Goal: Task Accomplishment & Management: Manage account settings

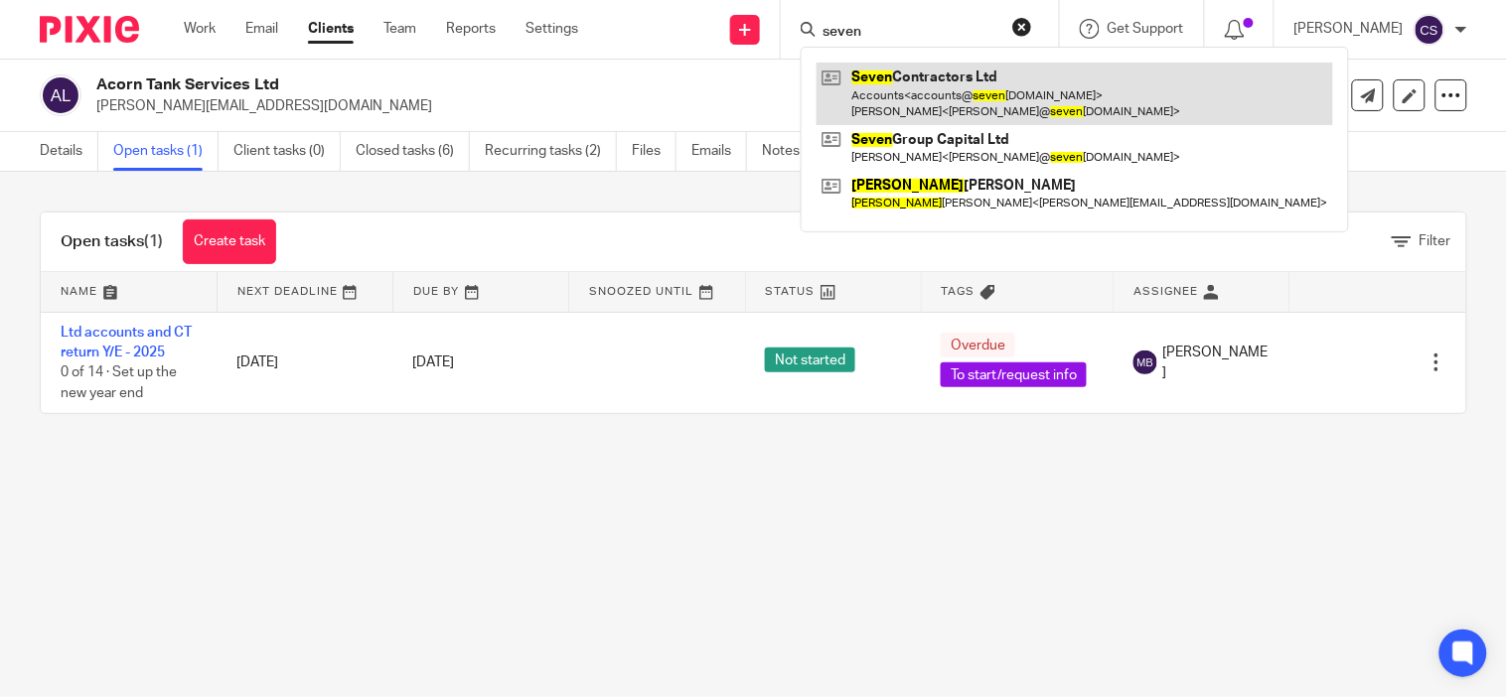
type input "seven"
click at [896, 75] on link at bounding box center [1075, 94] width 517 height 62
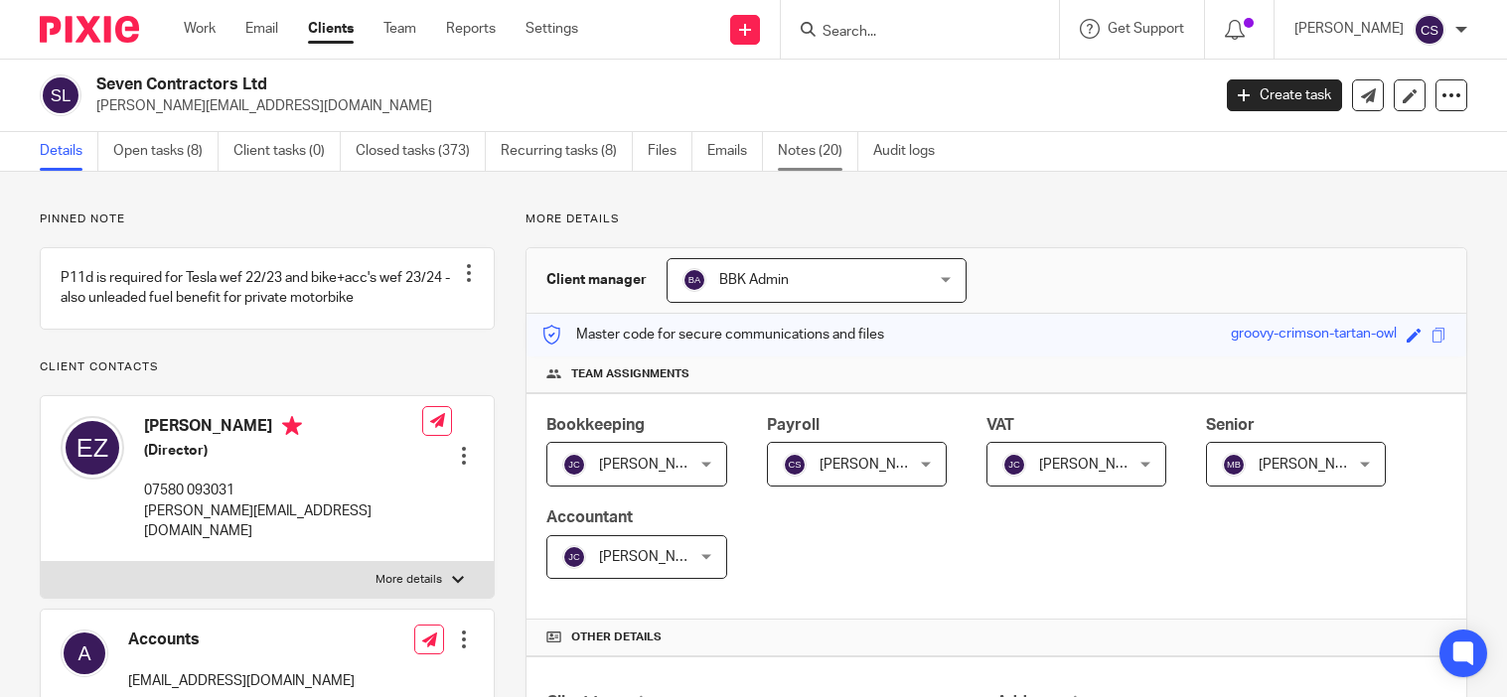
click at [801, 154] on link "Notes (20)" at bounding box center [818, 151] width 80 height 39
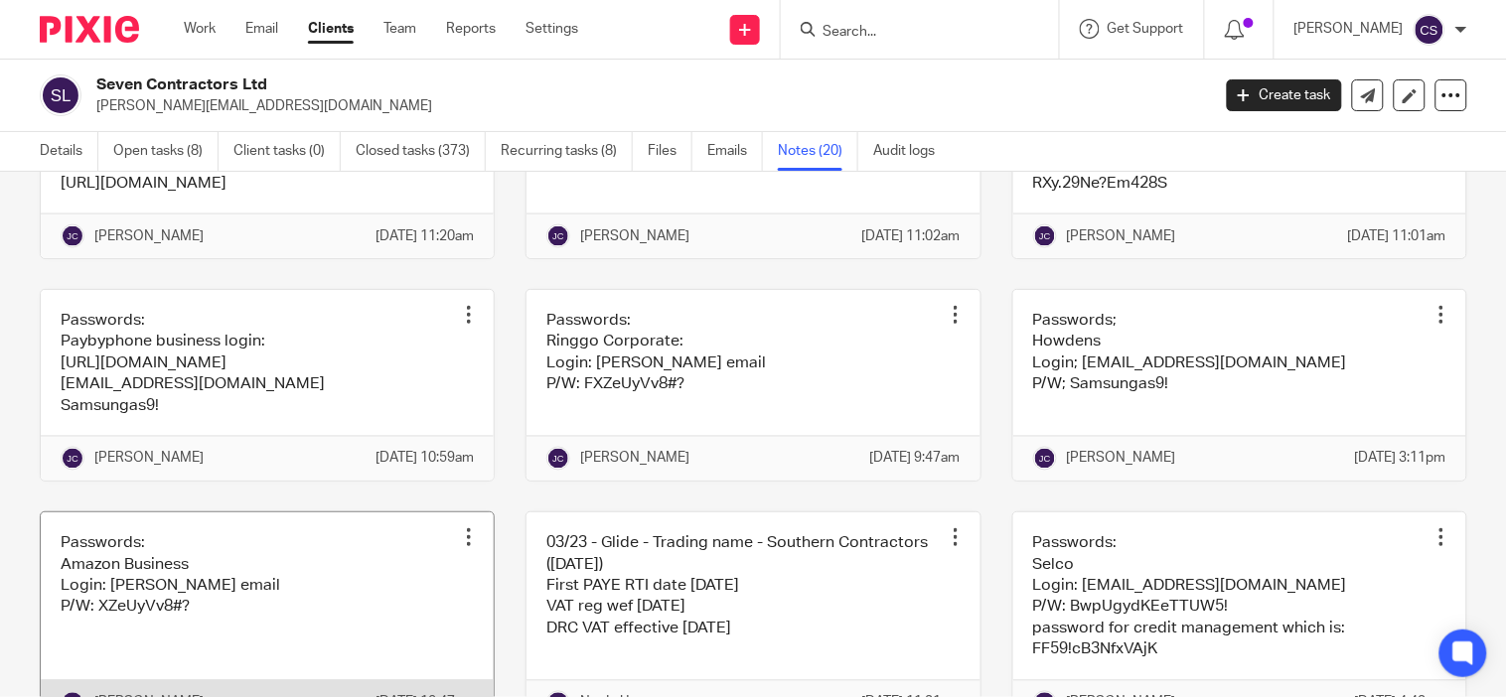
scroll to position [25, 0]
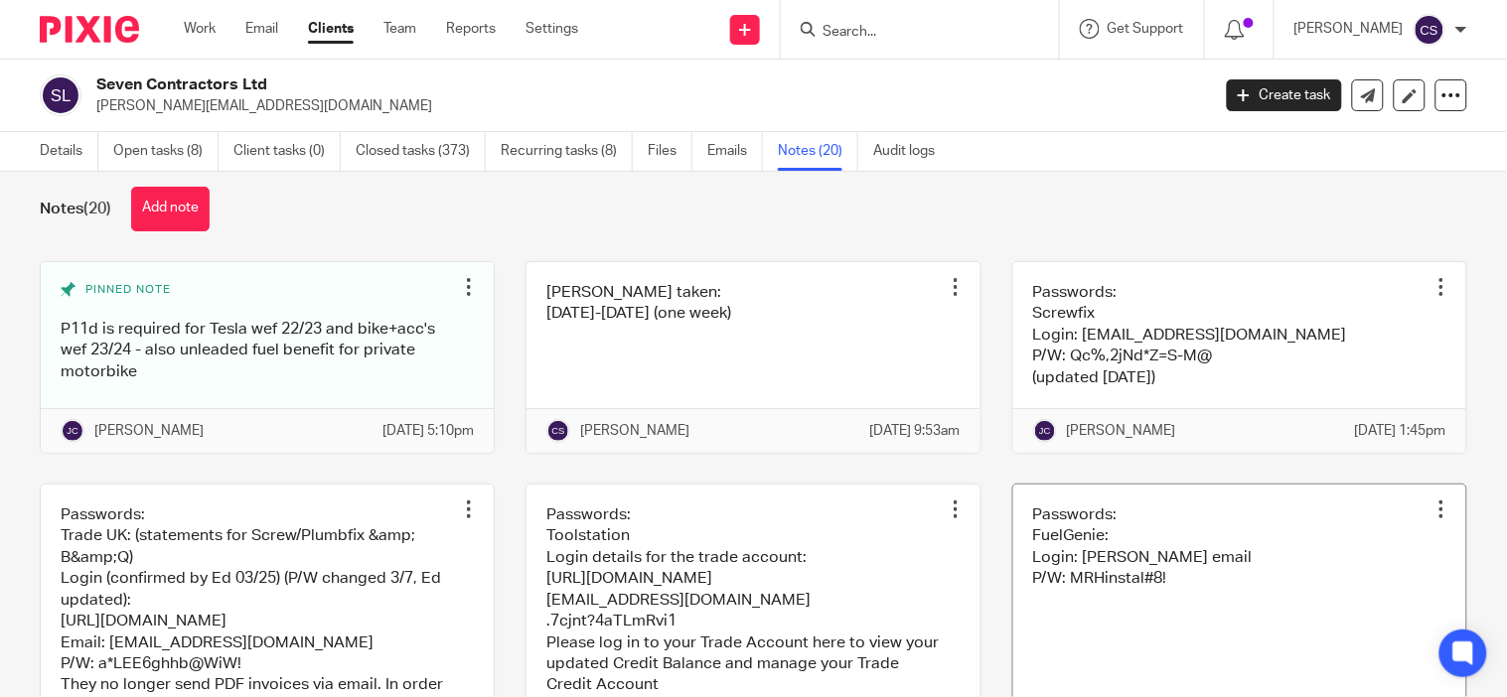
click at [1315, 601] on link at bounding box center [1239, 633] width 453 height 297
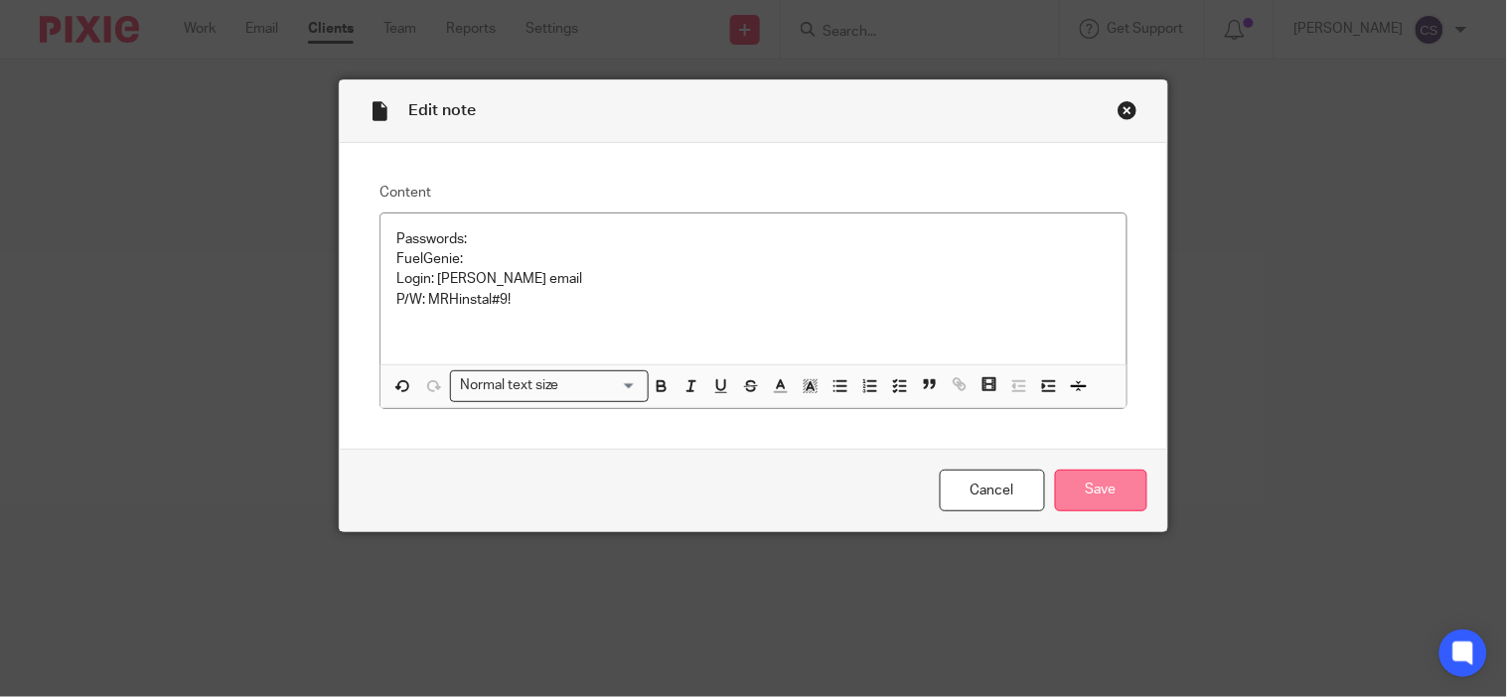
click at [1083, 494] on input "Save" at bounding box center [1101, 491] width 92 height 43
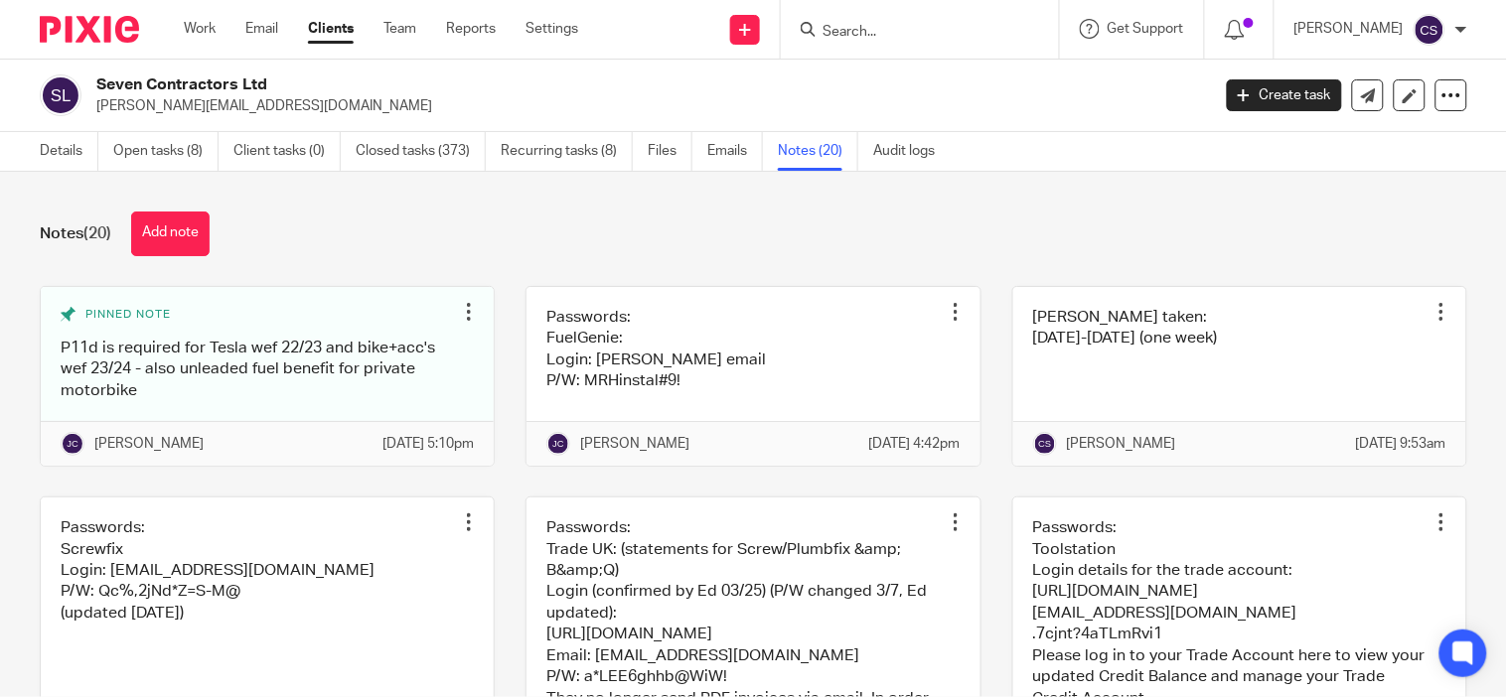
click at [943, 27] on input "Search" at bounding box center [910, 33] width 179 height 18
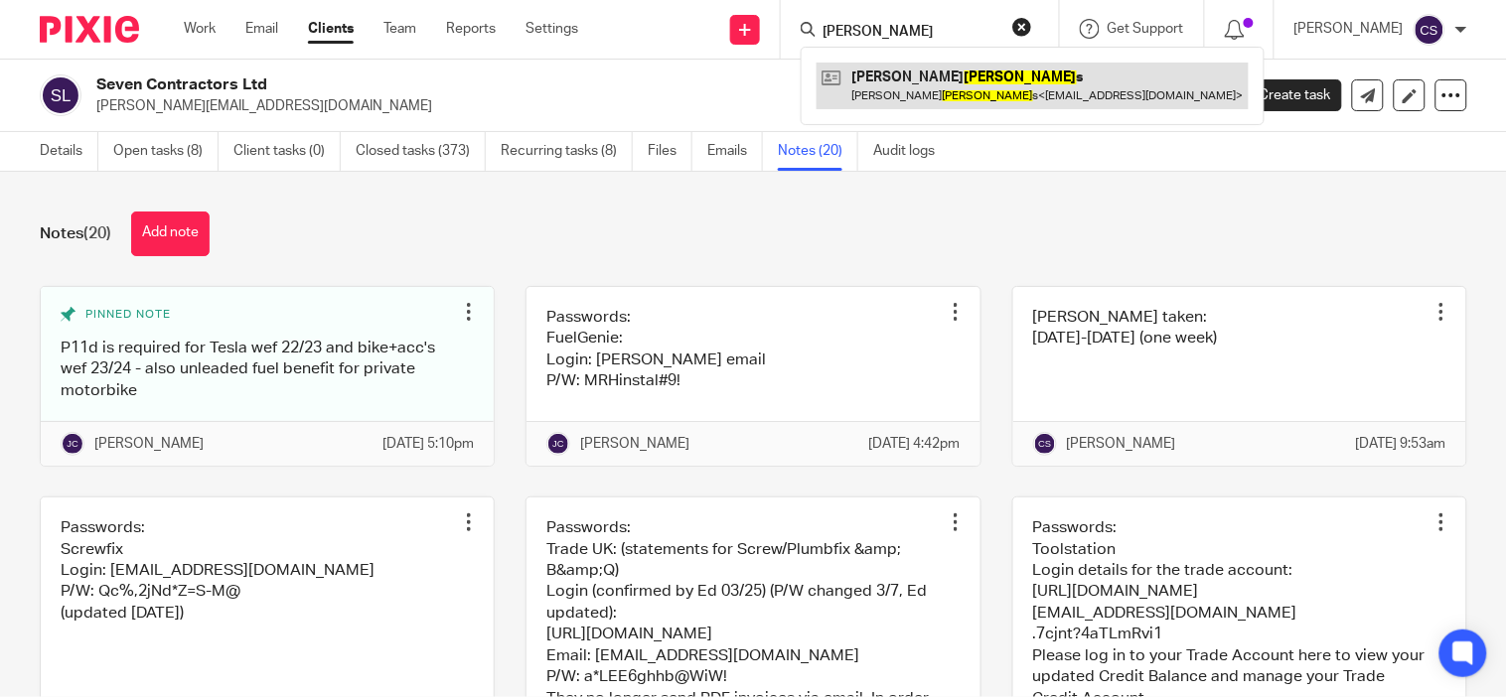
type input "[PERSON_NAME]"
click at [913, 76] on link at bounding box center [1033, 86] width 432 height 46
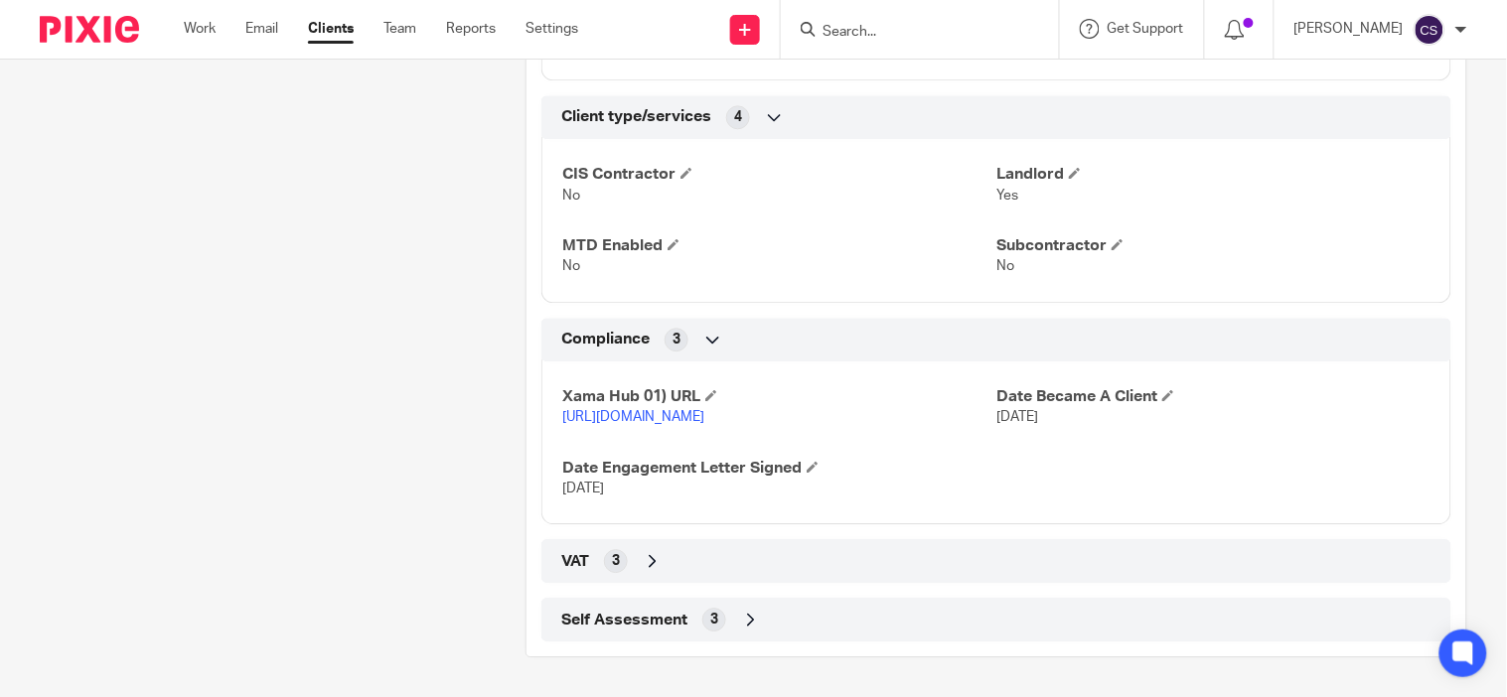
click at [637, 620] on span "Self Assessment" at bounding box center [624, 620] width 126 height 21
